Goal: Download file/media

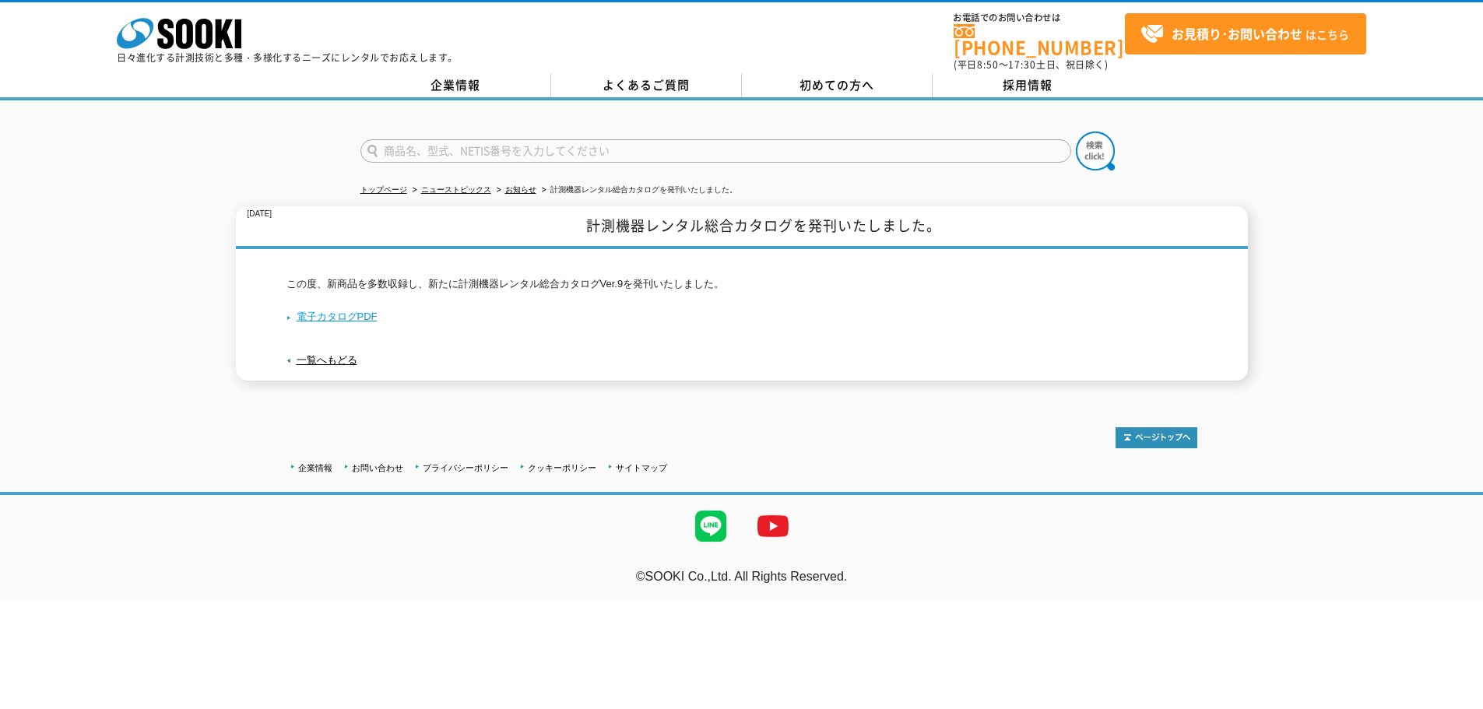
click at [343, 311] on link "電子カタログPDF" at bounding box center [331, 317] width 91 height 12
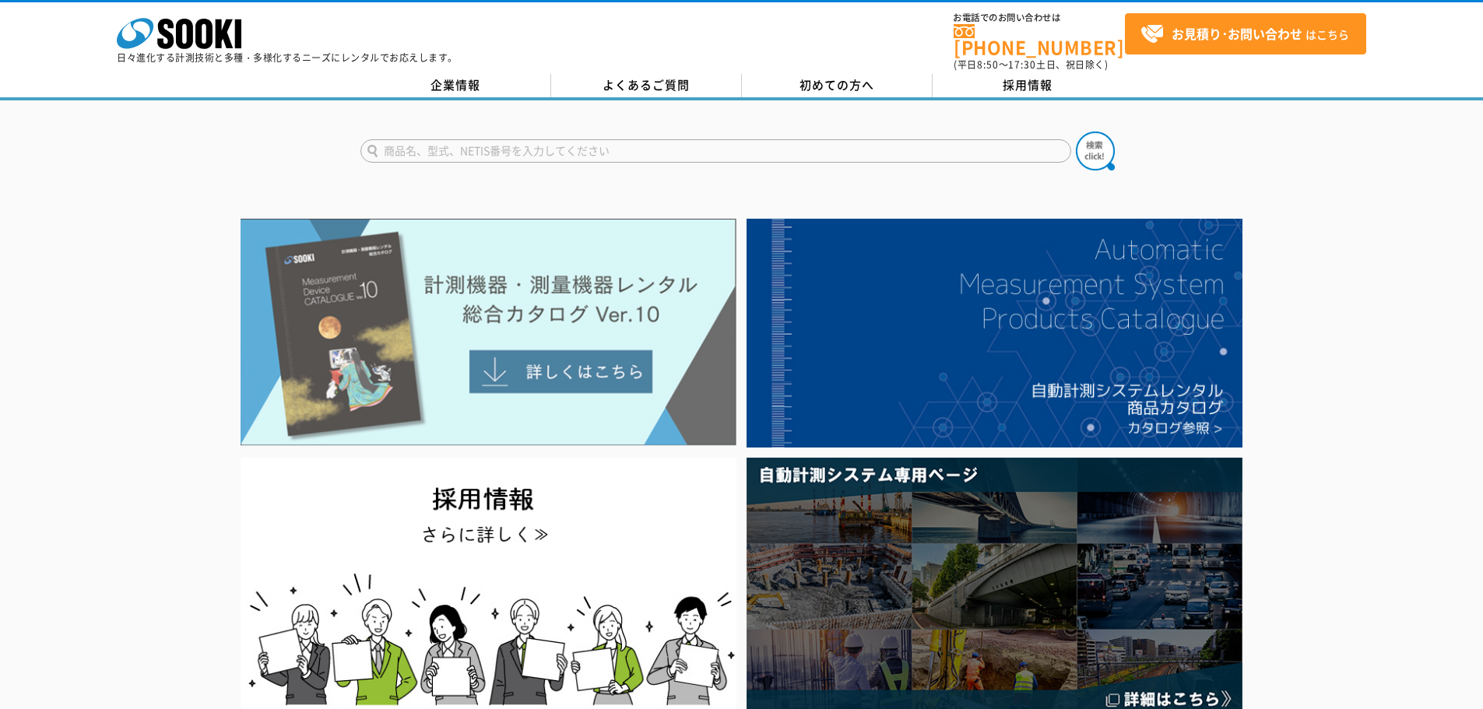
click at [523, 358] on img at bounding box center [489, 332] width 496 height 227
